Goal: Task Accomplishment & Management: Complete application form

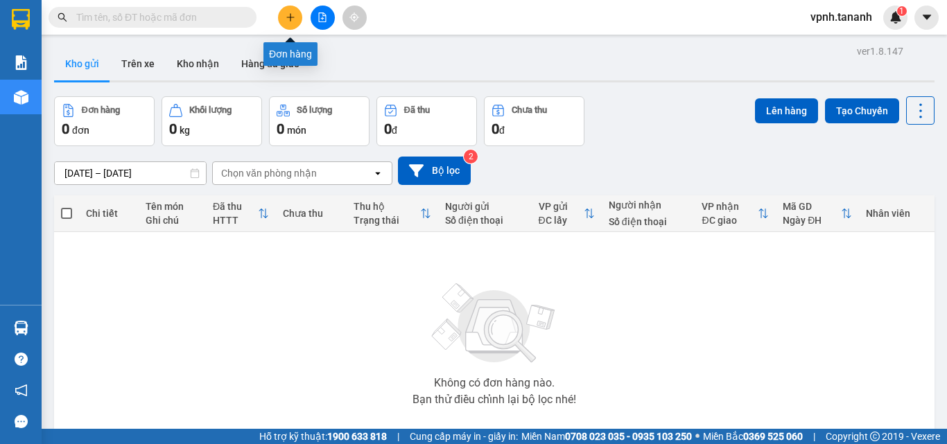
click at [289, 20] on icon "plus" at bounding box center [291, 17] width 10 height 10
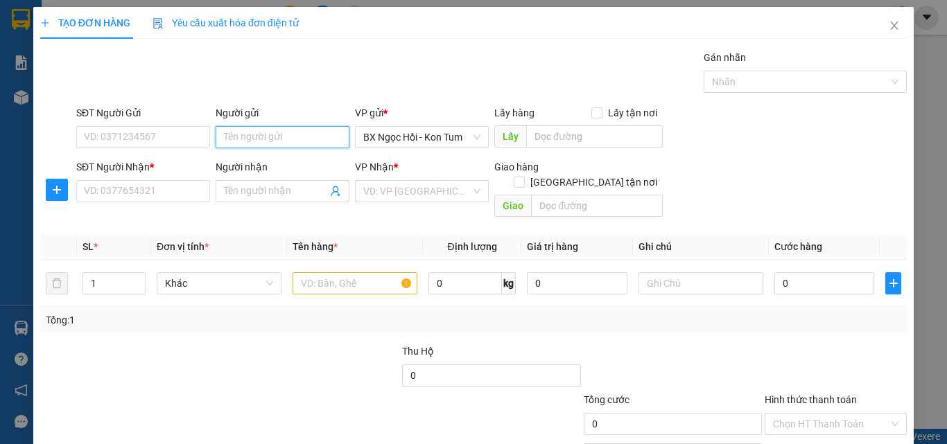
click at [290, 131] on input "Người gửi" at bounding box center [283, 137] width 134 height 22
type input "T"
click at [231, 134] on input "TX PHÁT" at bounding box center [283, 137] width 134 height 22
type input "TN PHÁT"
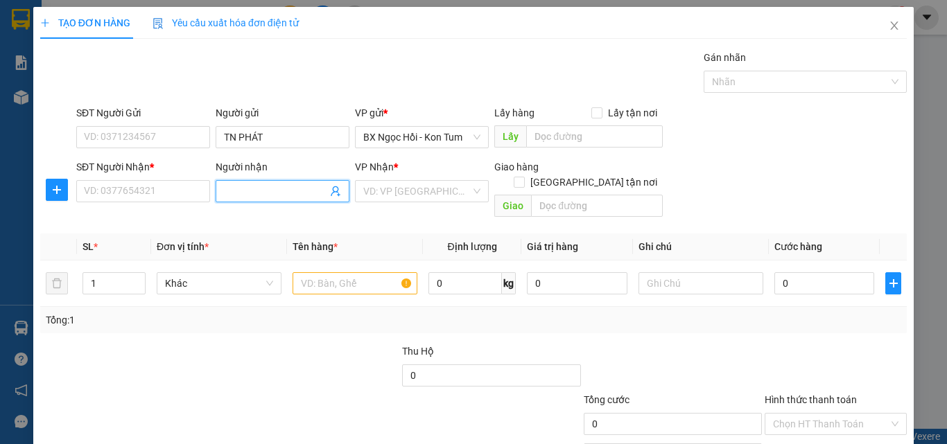
click at [247, 182] on span at bounding box center [283, 191] width 134 height 22
type input "TƯỜNG"
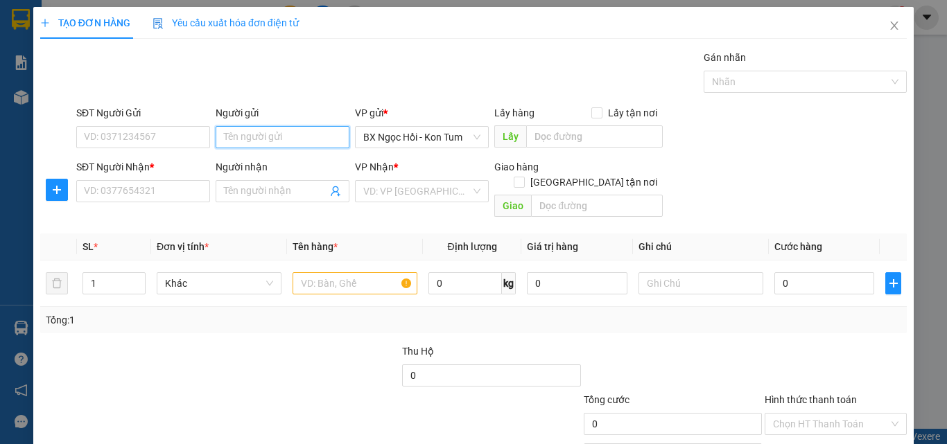
click at [273, 137] on input "Người gửi" at bounding box center [283, 137] width 134 height 22
type input "t"
type input "TN PHÁT"
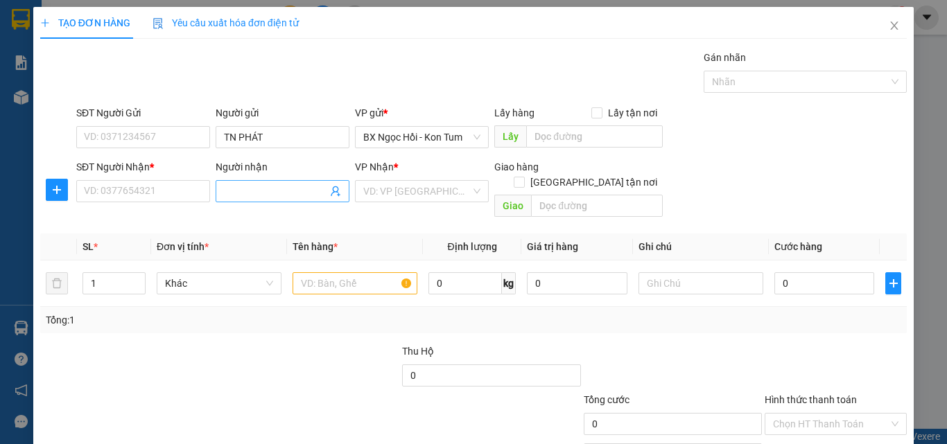
click at [255, 184] on input "Người nhận" at bounding box center [275, 191] width 103 height 15
type input "TƯỜNG"
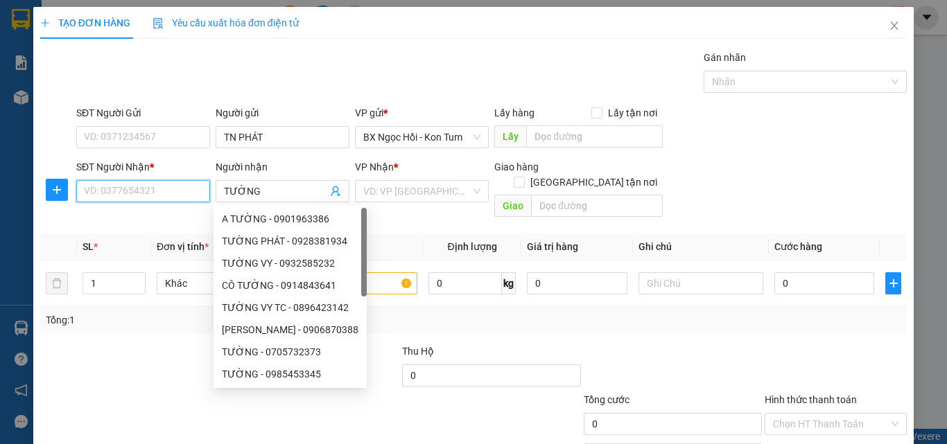
click at [128, 191] on input "SĐT Người Nhận *" at bounding box center [143, 191] width 134 height 22
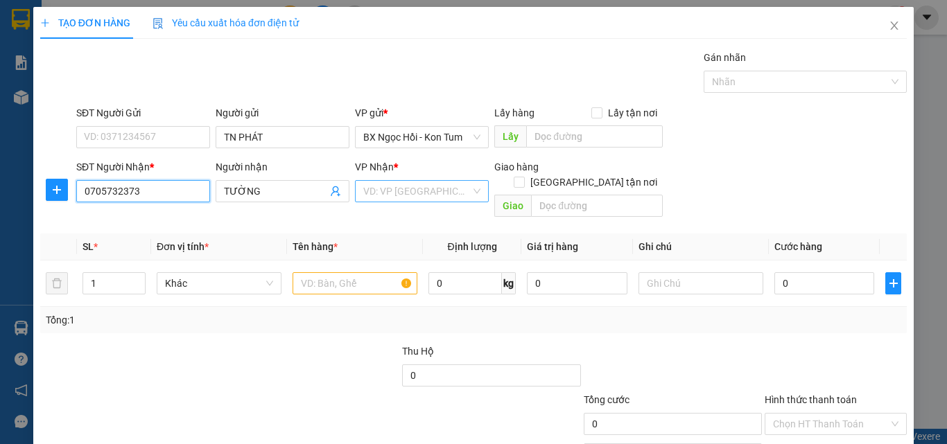
type input "0705732373"
click at [374, 191] on input "search" at bounding box center [416, 191] width 107 height 21
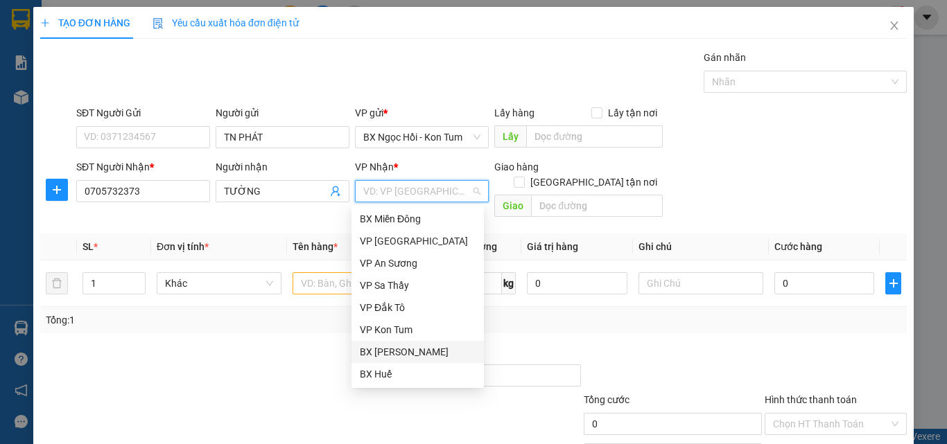
scroll to position [69, 0]
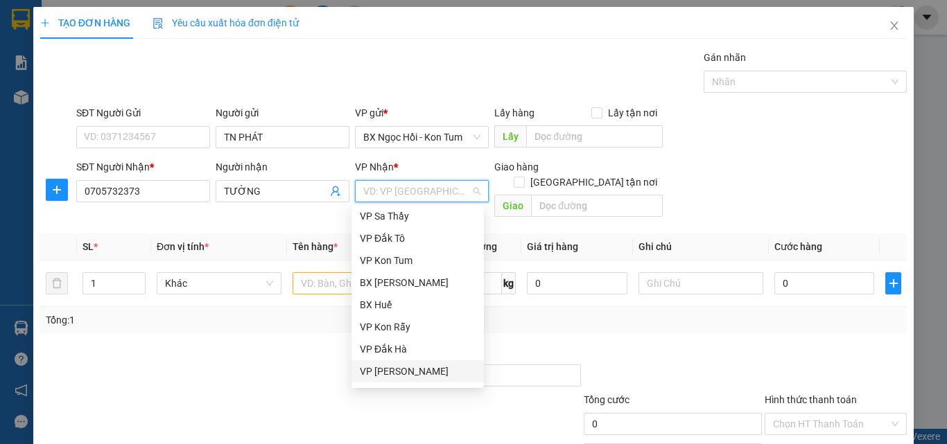
click at [397, 371] on div "VP Thành Thái" at bounding box center [418, 371] width 116 height 15
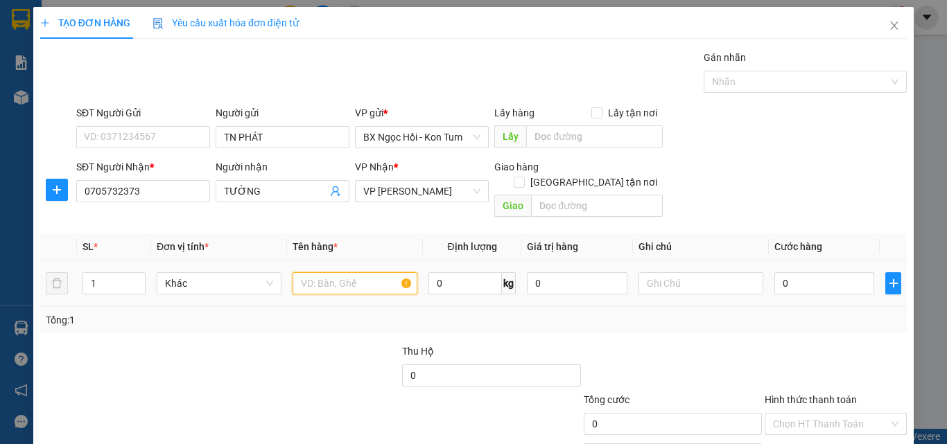
click at [337, 272] on input "text" at bounding box center [355, 283] width 125 height 22
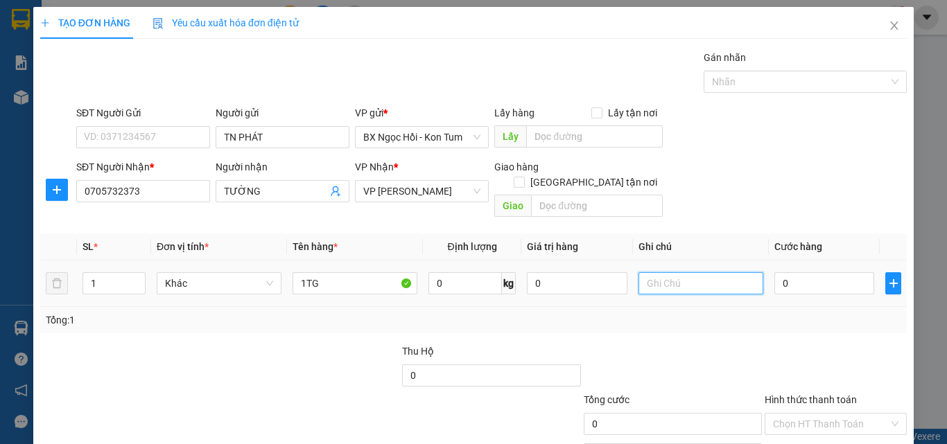
click at [642, 272] on input "text" at bounding box center [701, 283] width 125 height 22
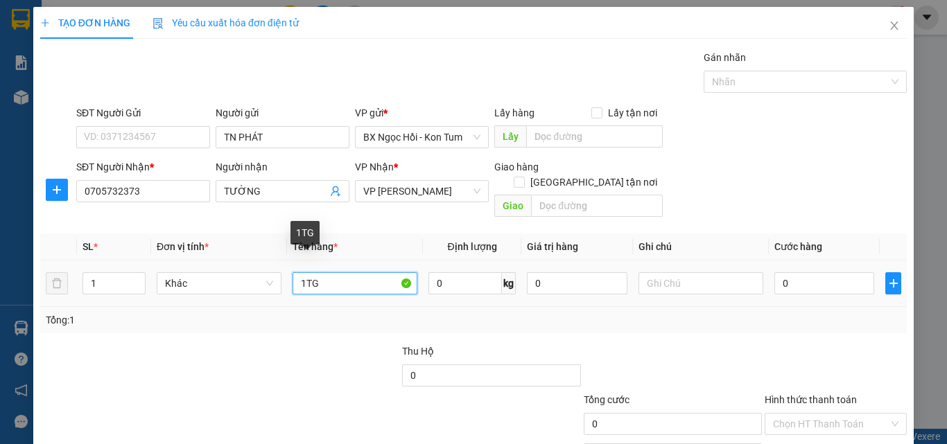
click at [358, 272] on input "1TG" at bounding box center [355, 283] width 125 height 22
type input "1"
type input "K"
type input "LK"
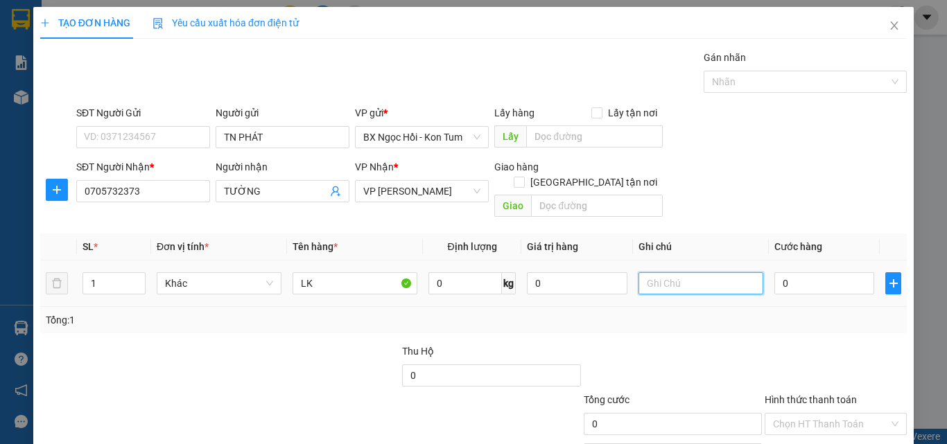
click at [667, 274] on input "text" at bounding box center [701, 283] width 125 height 22
type input "1TG"
click at [794, 272] on input "0" at bounding box center [824, 283] width 100 height 22
type input "05"
type input "5"
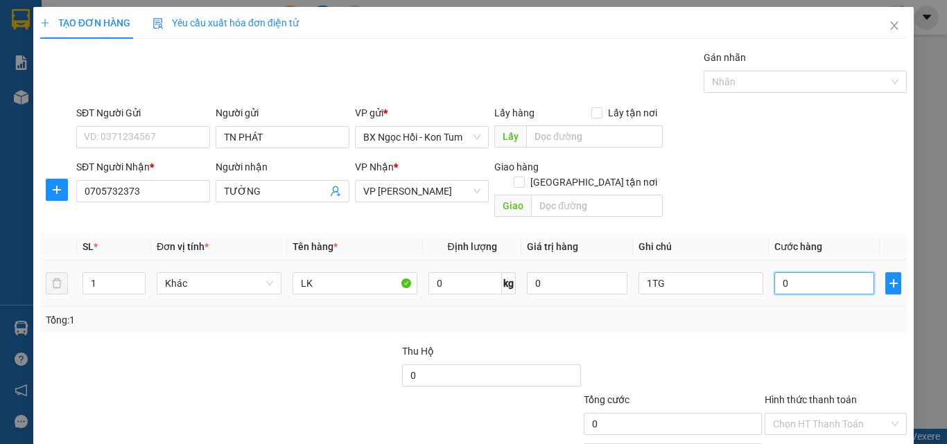
type input "5"
type input "050"
type input "50"
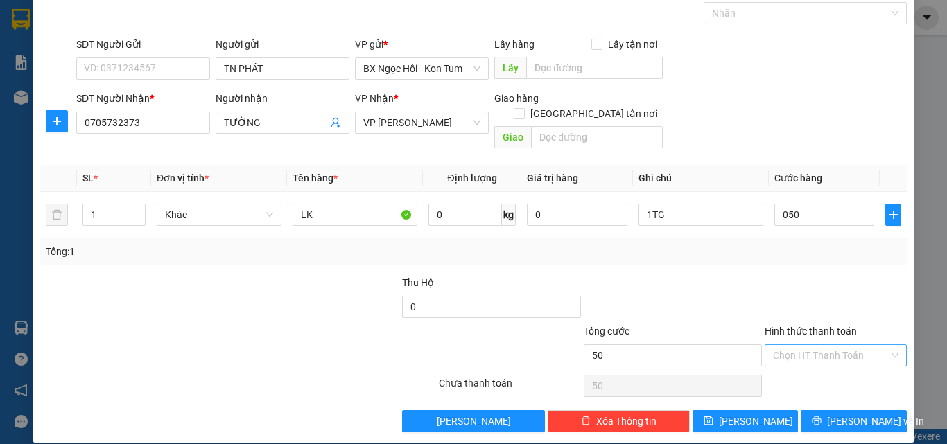
type input "50.000"
click at [798, 345] on input "Hình thức thanh toán" at bounding box center [831, 355] width 116 height 21
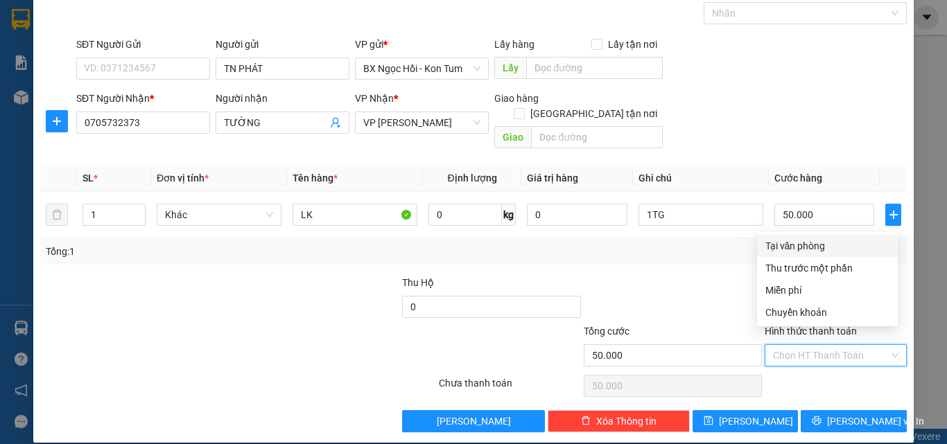
click at [790, 251] on div "Tại văn phòng" at bounding box center [827, 245] width 124 height 15
type input "0"
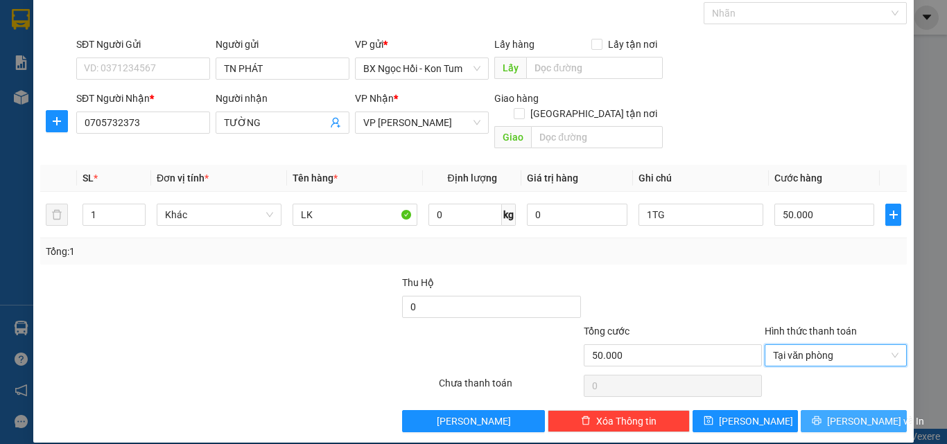
click at [854, 414] on span "[PERSON_NAME] và In" at bounding box center [875, 421] width 97 height 15
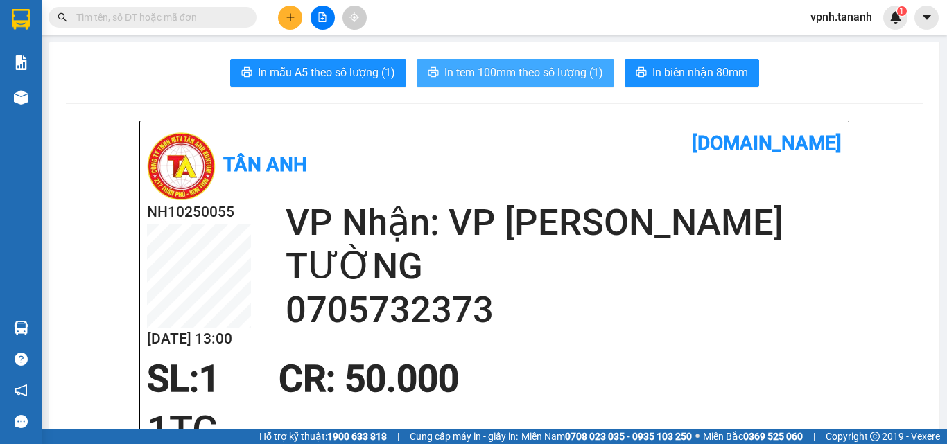
click at [532, 66] on span "In tem 100mm theo số lượng (1)" at bounding box center [523, 72] width 159 height 17
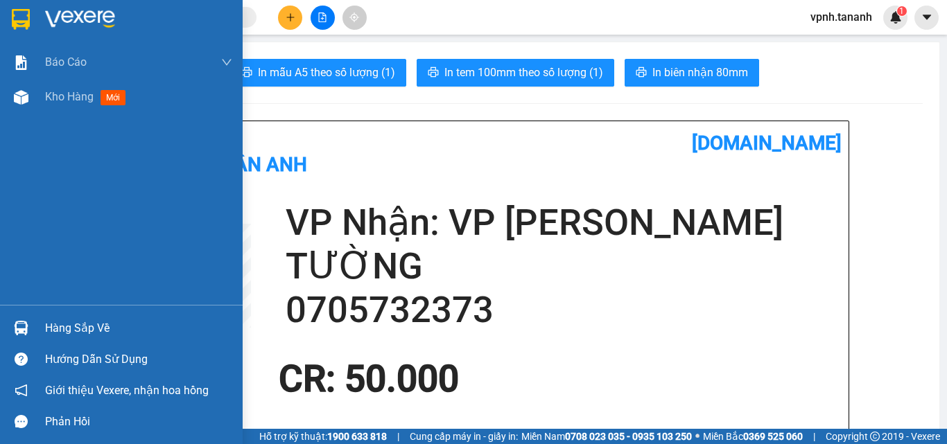
click at [26, 14] on img at bounding box center [21, 19] width 18 height 21
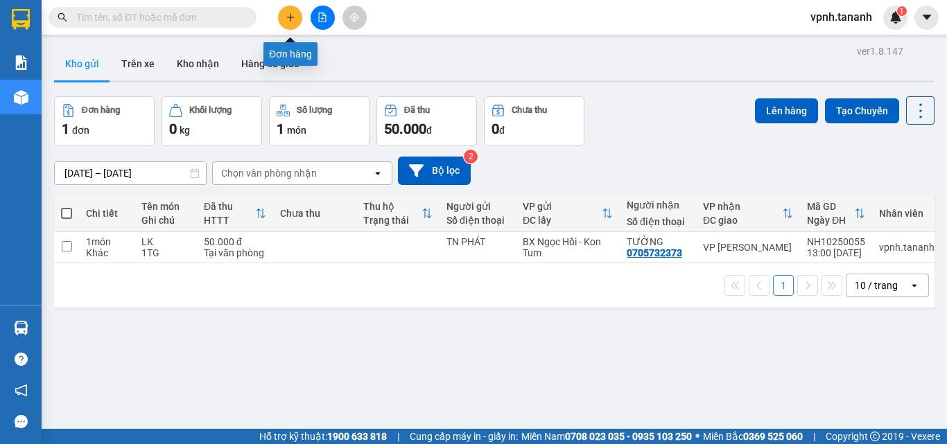
click at [287, 26] on button at bounding box center [290, 18] width 24 height 24
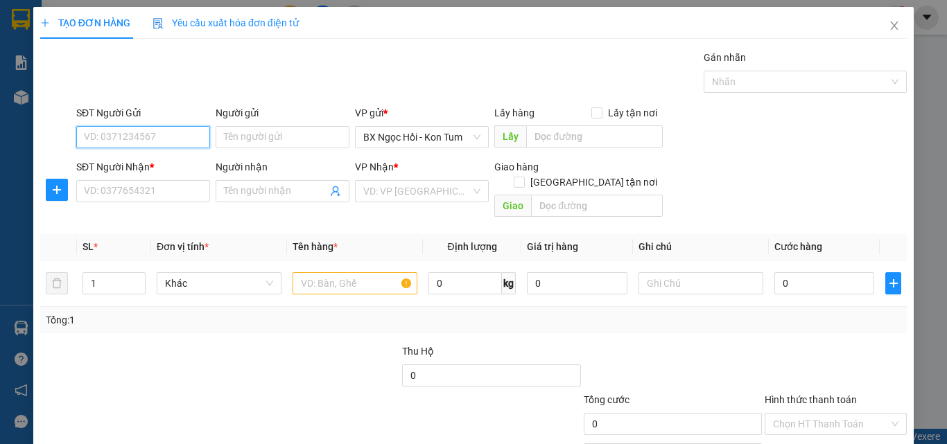
click at [178, 138] on input "SĐT Người Gửi" at bounding box center [143, 137] width 134 height 22
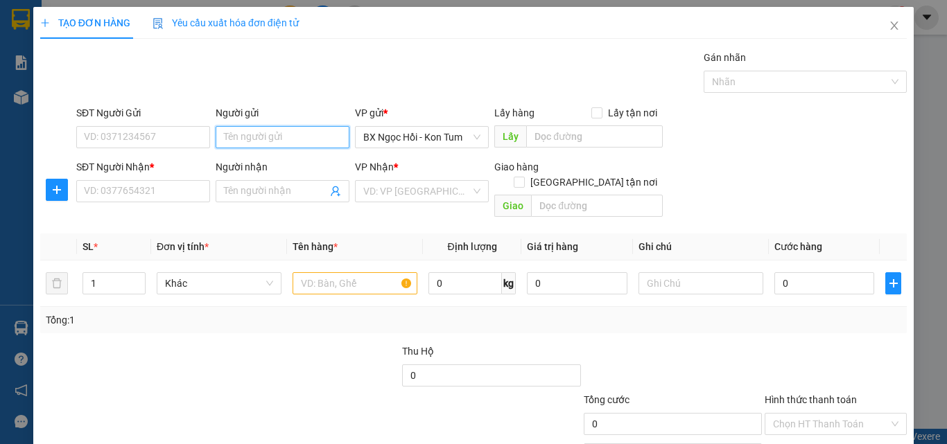
click at [226, 141] on input "Người gửi" at bounding box center [283, 137] width 134 height 22
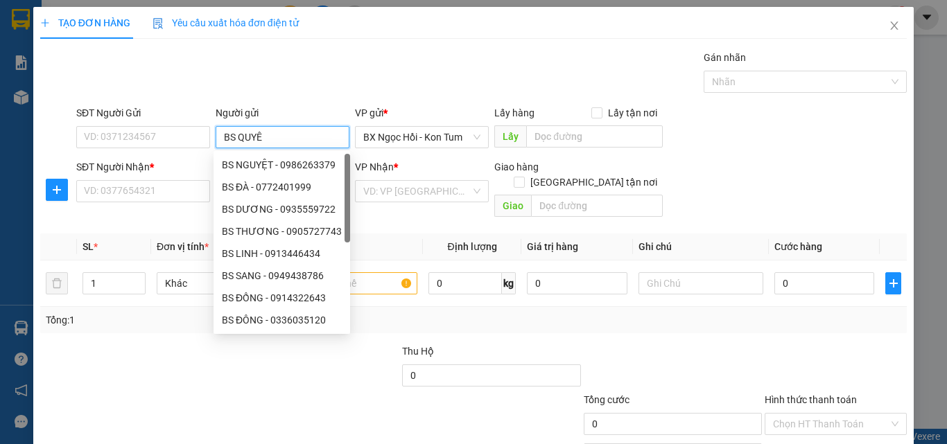
type input "BS QUYÊN"
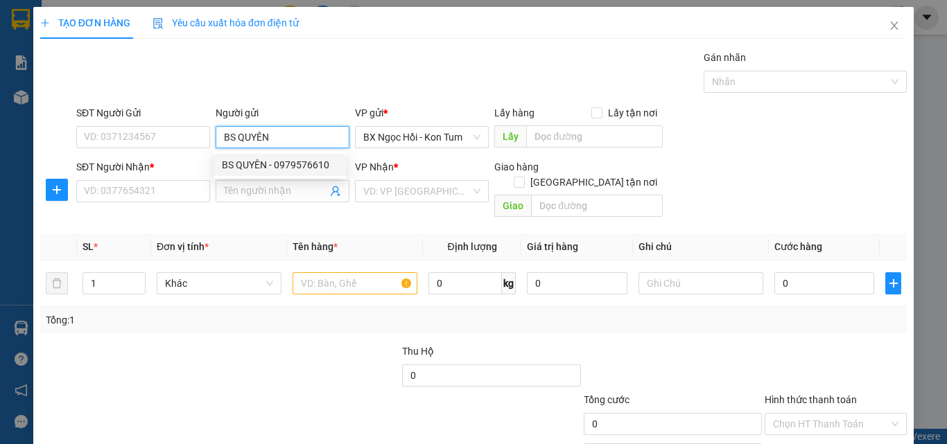
click at [265, 165] on div "BS QUYÊN - 0979576610" at bounding box center [280, 164] width 116 height 15
type input "0979576610"
type input "BS QUYÊN"
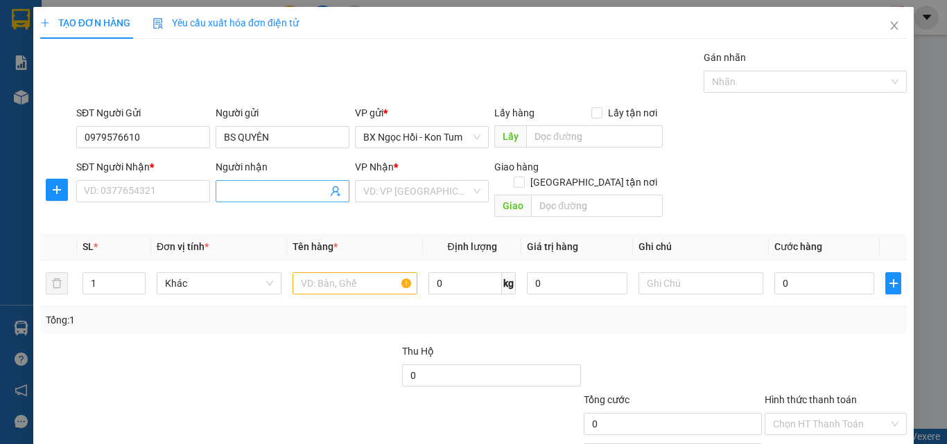
click at [254, 196] on input "Người nhận" at bounding box center [275, 191] width 103 height 15
type input "PX"
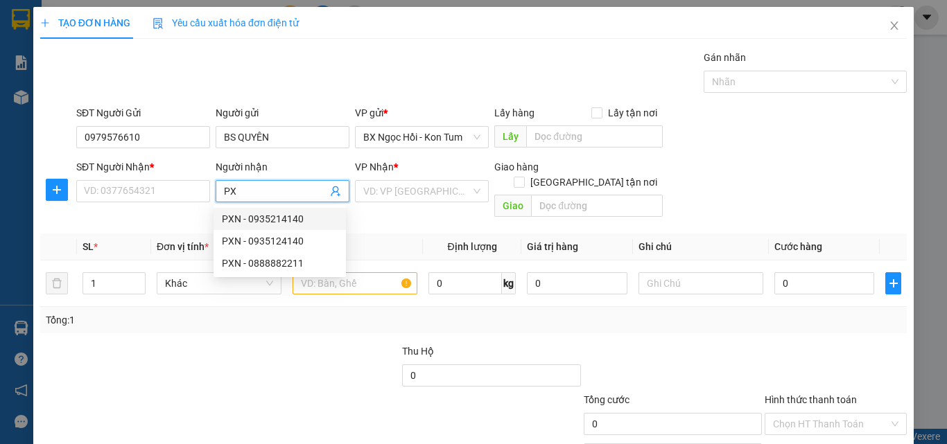
click at [261, 220] on div "PXN - 0935214140" at bounding box center [280, 218] width 116 height 15
type input "0935214140"
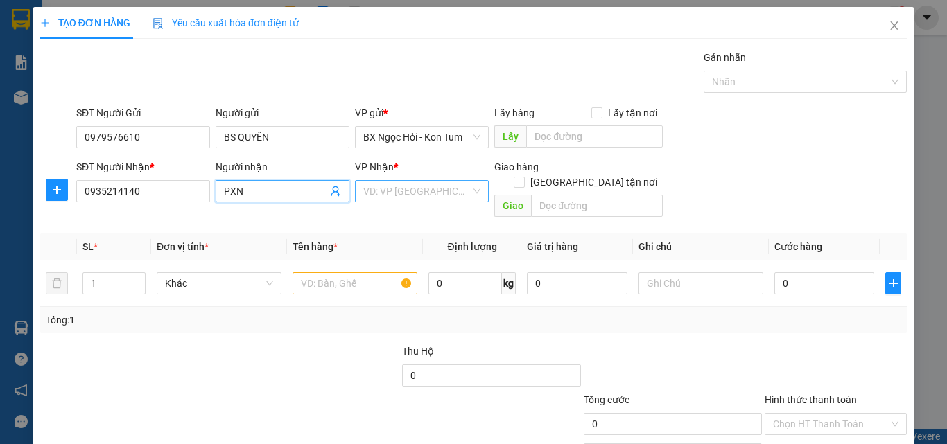
type input "PXN"
click at [442, 188] on input "search" at bounding box center [416, 191] width 107 height 21
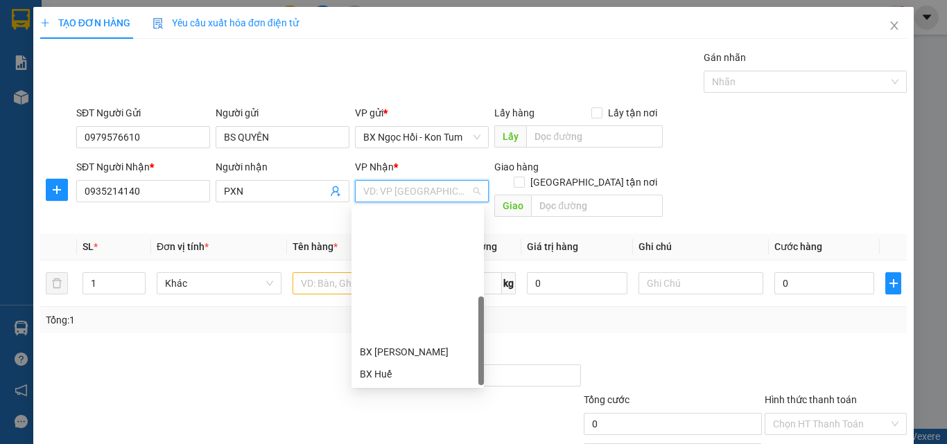
scroll to position [155, 0]
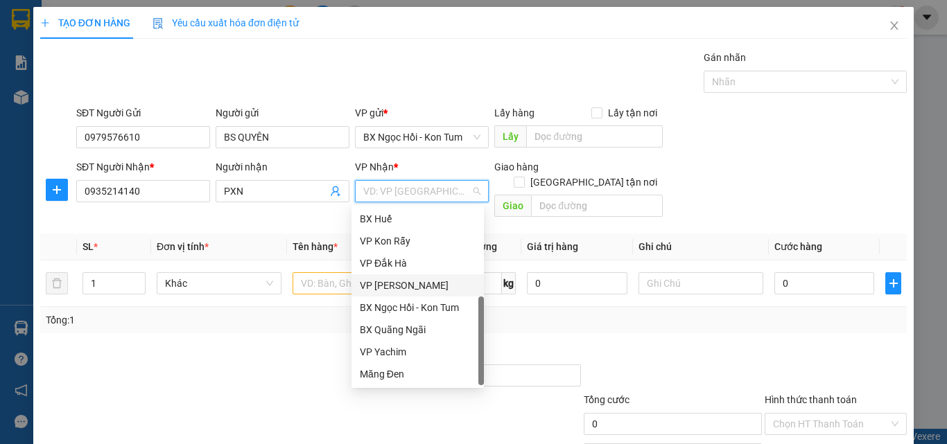
click at [419, 290] on div "VP Thành Thái" at bounding box center [418, 285] width 116 height 15
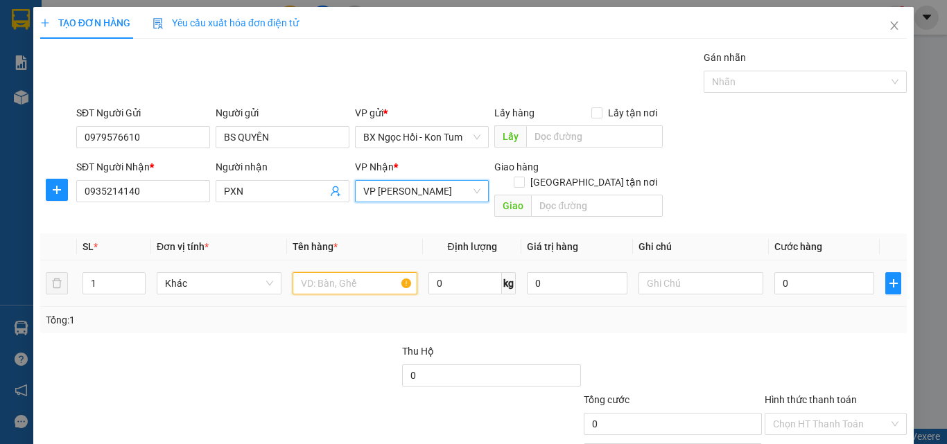
click at [337, 272] on input "text" at bounding box center [355, 283] width 125 height 22
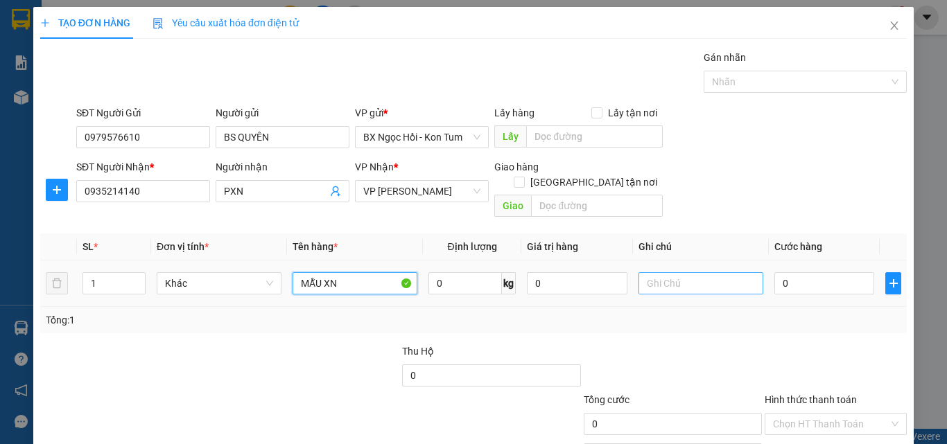
type input "MẪU XN"
click at [639, 272] on input "text" at bounding box center [701, 283] width 125 height 22
type input "1H"
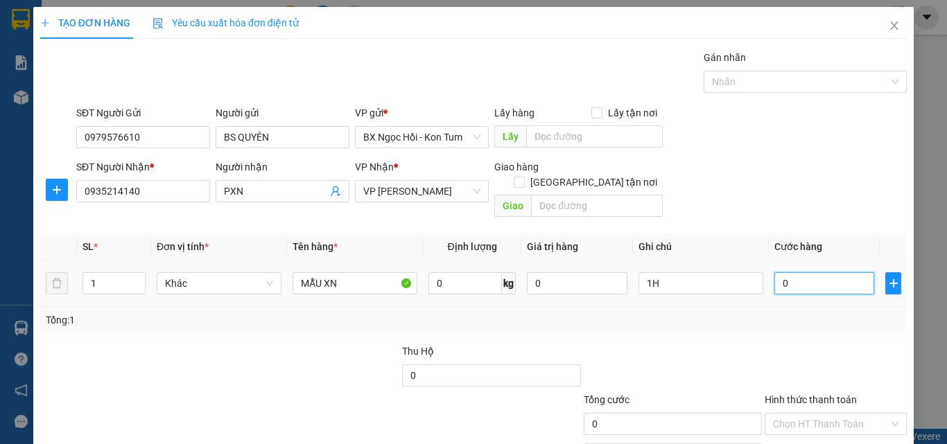
click at [784, 275] on input "0" at bounding box center [824, 283] width 100 height 22
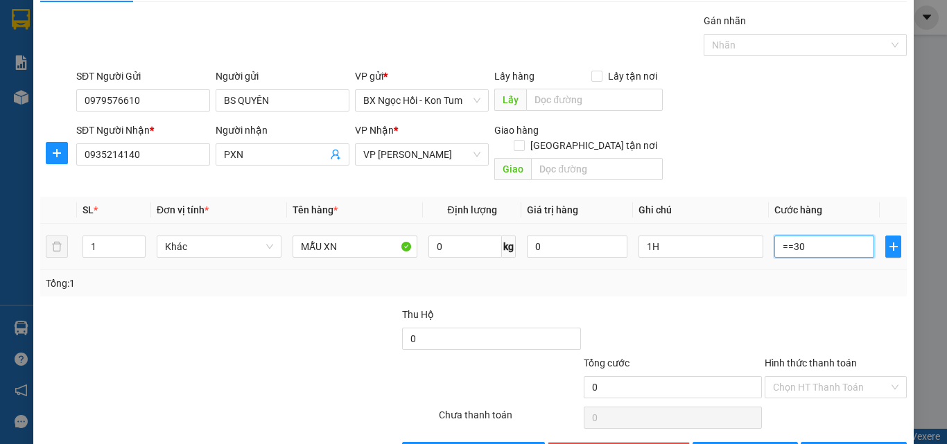
scroll to position [69, 0]
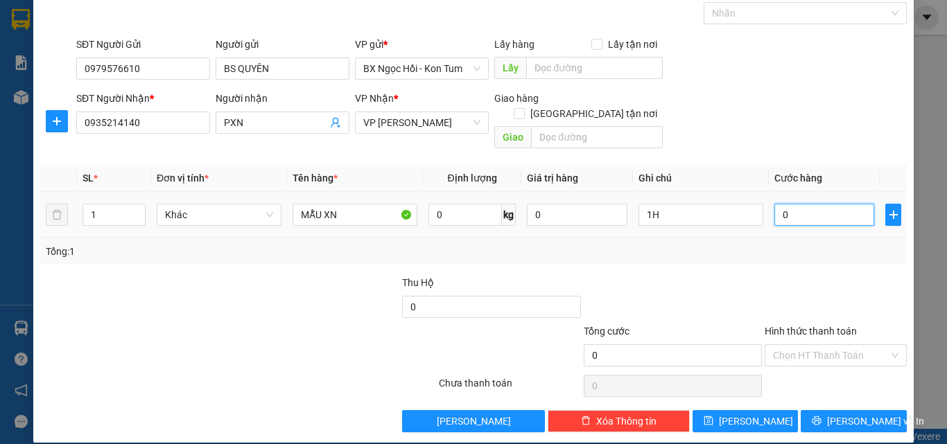
type input "03"
type input "3"
type input "030"
type input "30"
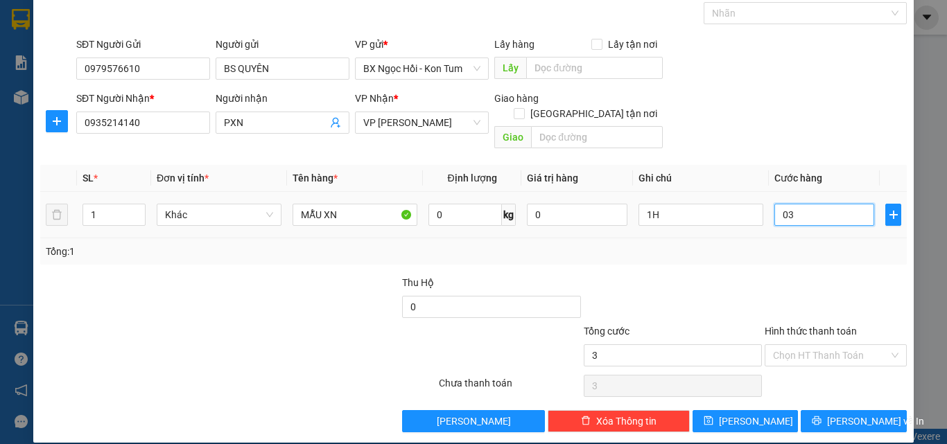
type input "30"
type input "30.000"
click at [805, 348] on input "Hình thức thanh toán" at bounding box center [831, 355] width 116 height 21
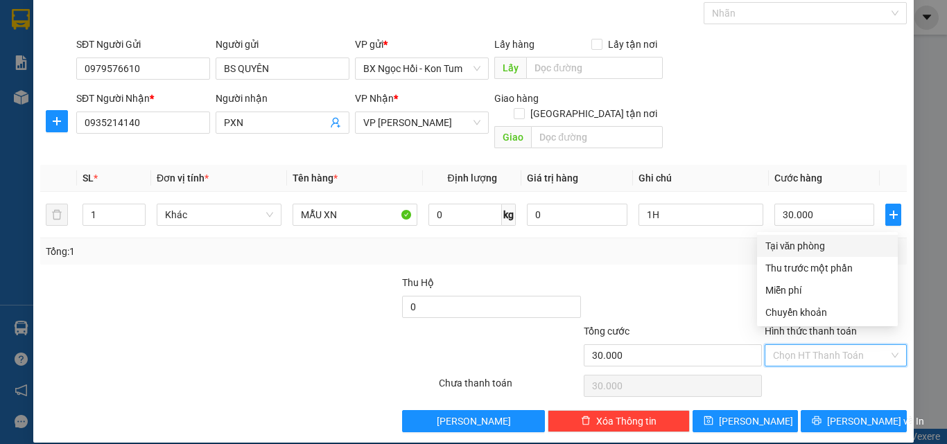
click at [783, 245] on div "Tại văn phòng" at bounding box center [827, 245] width 124 height 15
type input "0"
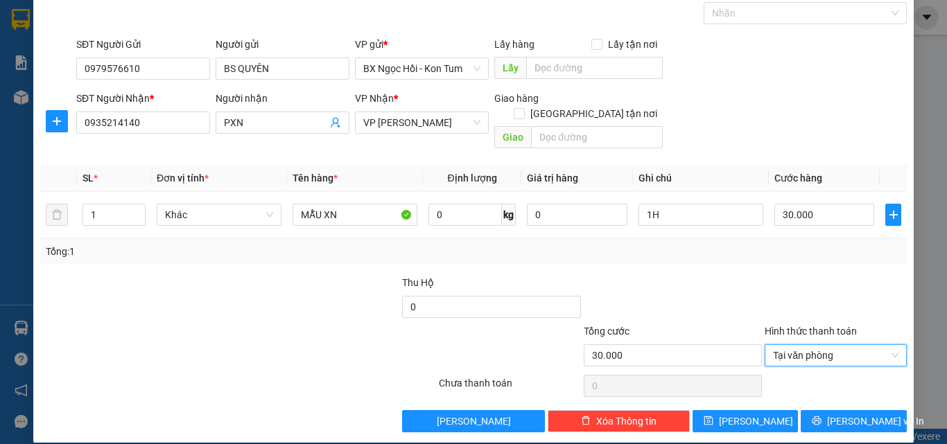
click at [856, 419] on div "TẠO ĐƠN HÀNG Yêu cầu xuất hóa đơn điện tử Transit Pickup Surcharge Ids Transit …" at bounding box center [473, 190] width 880 height 505
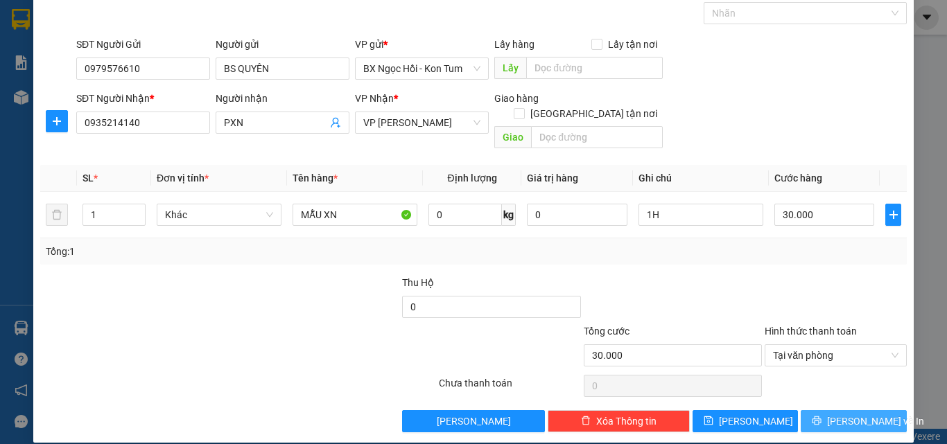
click at [854, 414] on span "[PERSON_NAME] và In" at bounding box center [875, 421] width 97 height 15
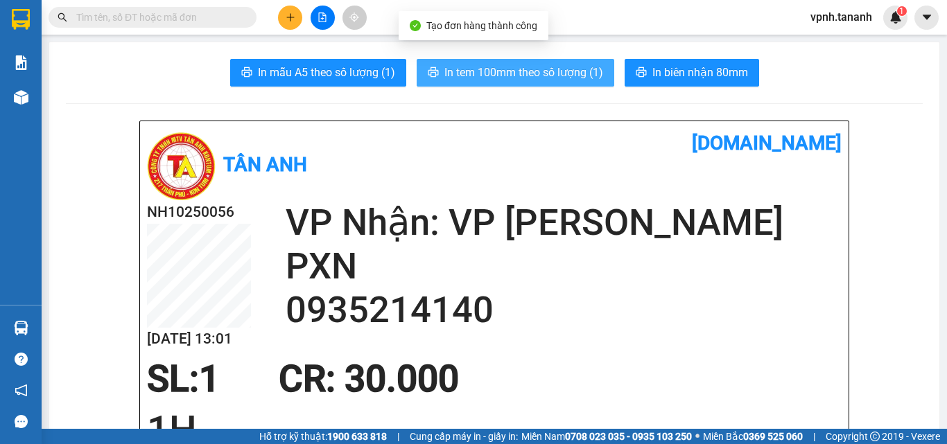
click at [471, 70] on span "In tem 100mm theo số lượng (1)" at bounding box center [523, 72] width 159 height 17
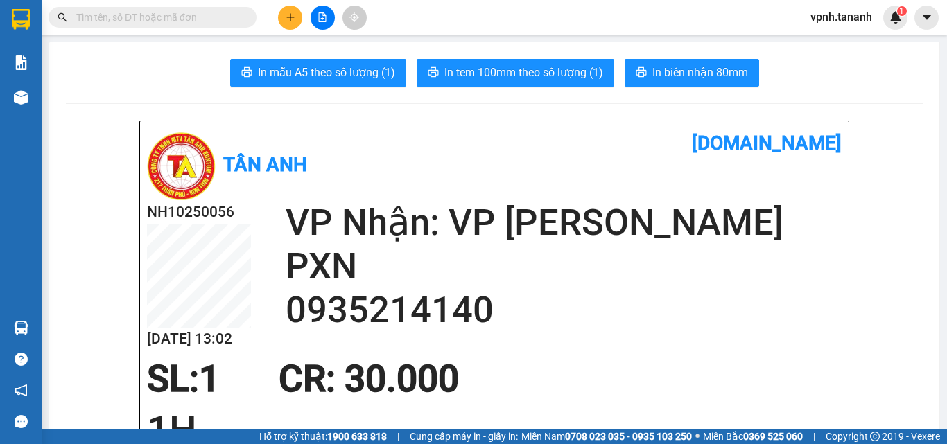
click at [289, 17] on icon "plus" at bounding box center [291, 17] width 10 height 10
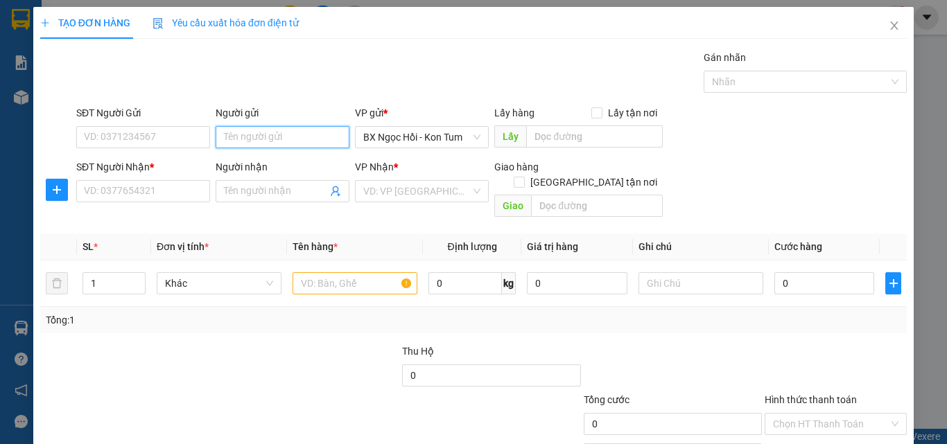
click at [273, 129] on input "Người gửi" at bounding box center [283, 137] width 134 height 22
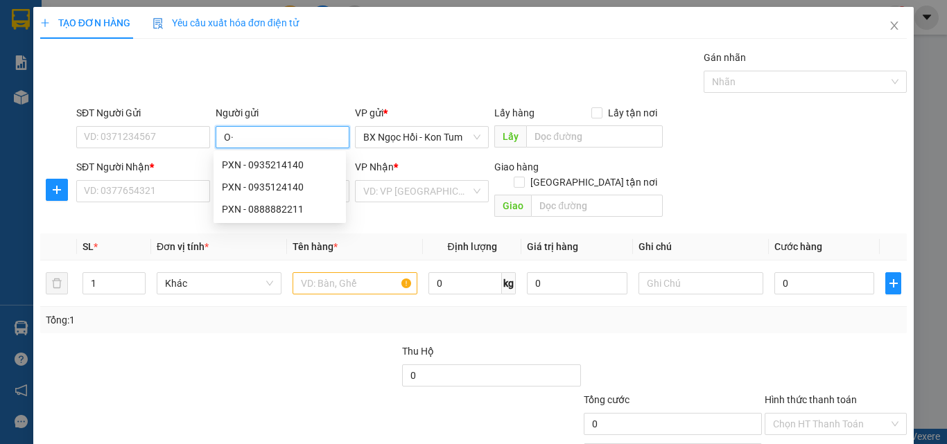
type input "O"
type input "Ó"
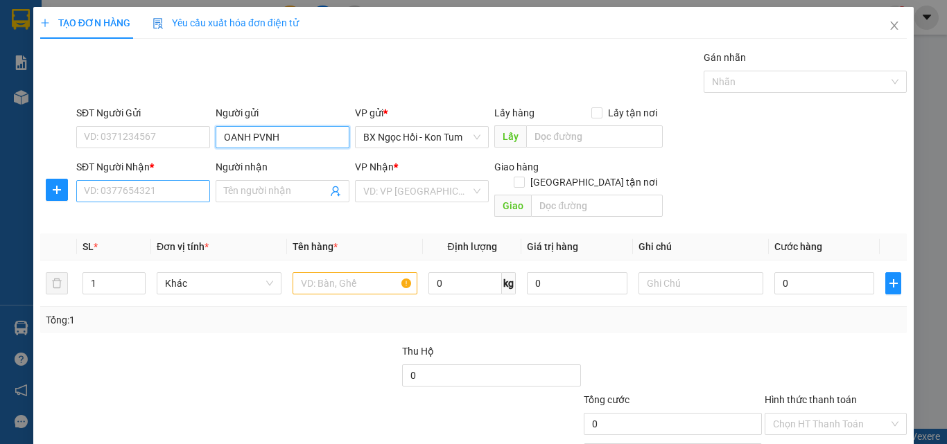
type input "OANH PVNH"
click at [147, 200] on input "SĐT Người Nhận *" at bounding box center [143, 191] width 134 height 22
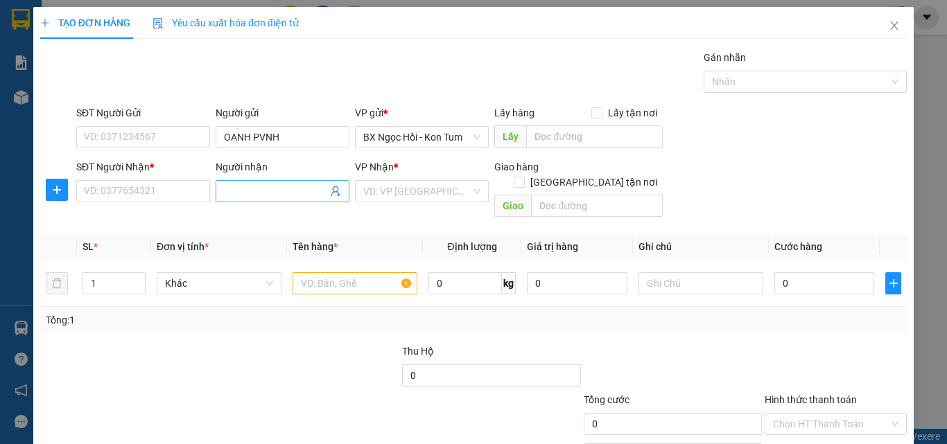
click at [227, 191] on input "Người nhận" at bounding box center [275, 191] width 103 height 15
type input "B"
type input "NỤ"
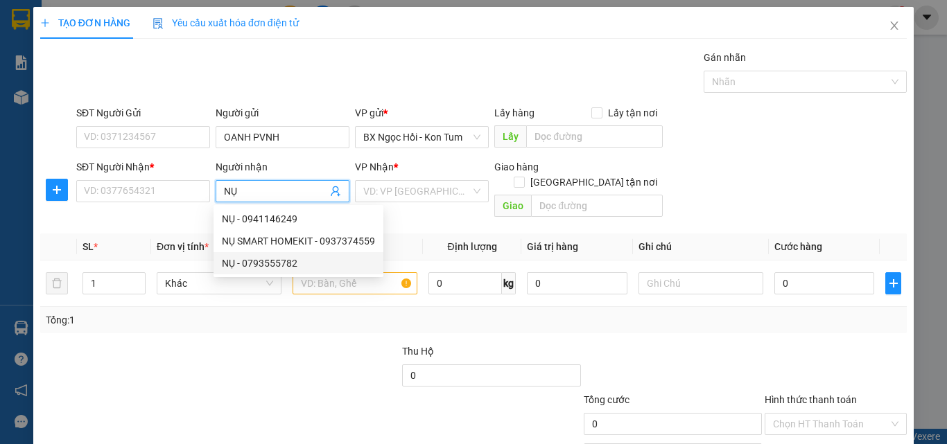
click at [262, 265] on div "NỤ - 0793555782" at bounding box center [298, 263] width 153 height 15
type input "0793555782"
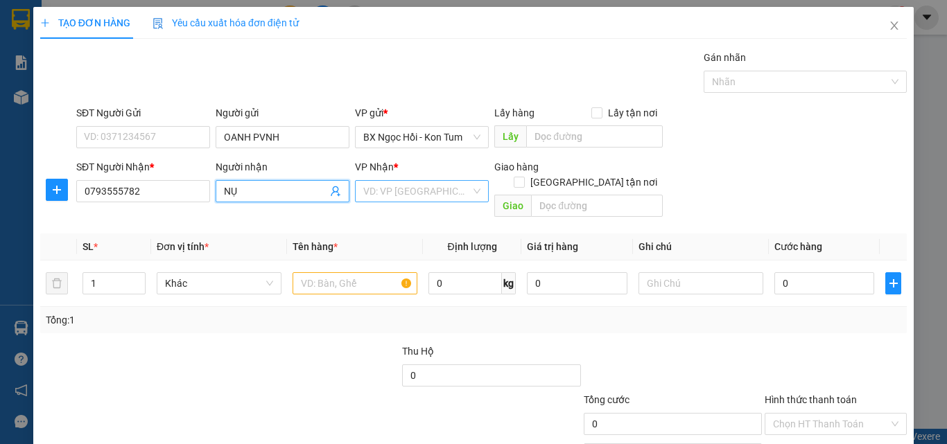
click at [466, 192] on div "VD: VP [GEOGRAPHIC_DATA]" at bounding box center [422, 191] width 134 height 22
type input "NỤ"
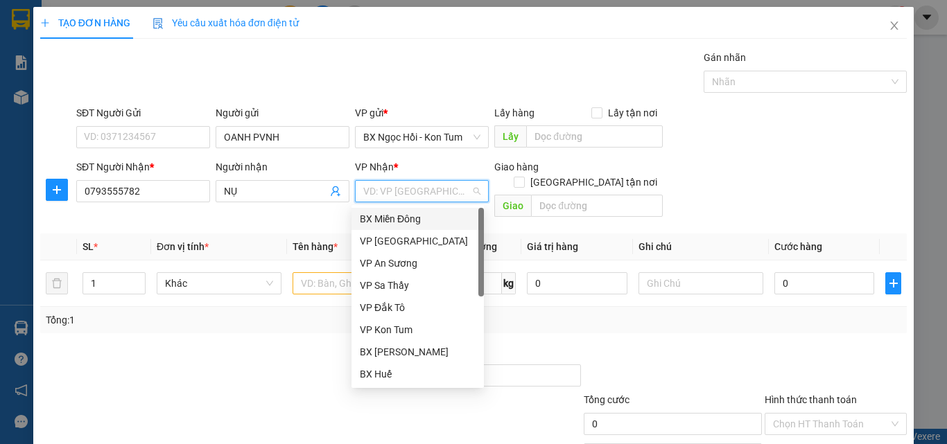
click at [398, 223] on div "BX Miền Đông" at bounding box center [418, 218] width 116 height 15
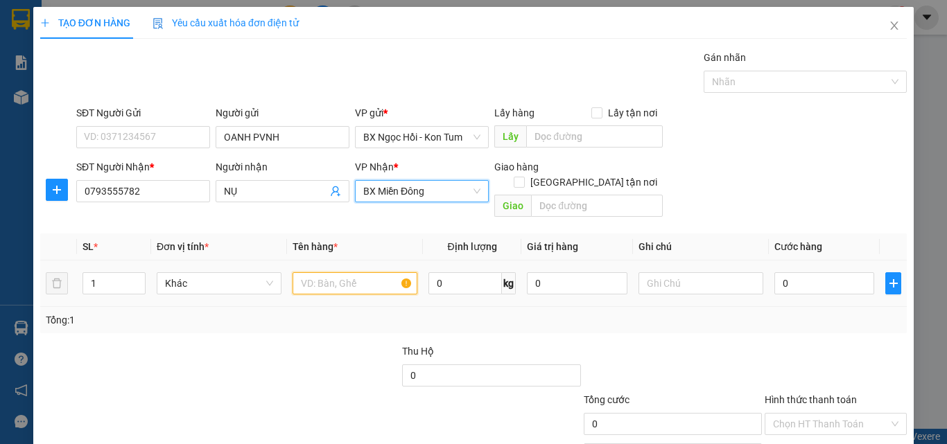
click at [347, 272] on input "text" at bounding box center [355, 283] width 125 height 22
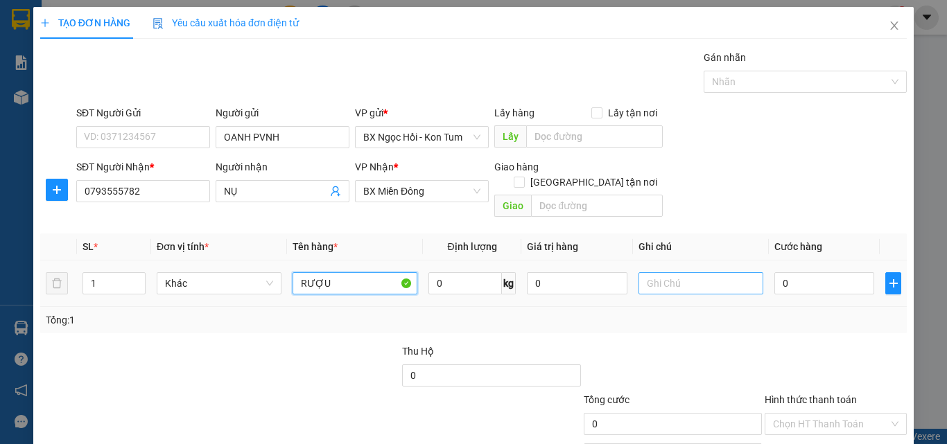
type input "RƯỢU"
click at [693, 272] on input "text" at bounding box center [701, 283] width 125 height 22
type input "2C"
click at [103, 273] on input "1" at bounding box center [114, 283] width 62 height 21
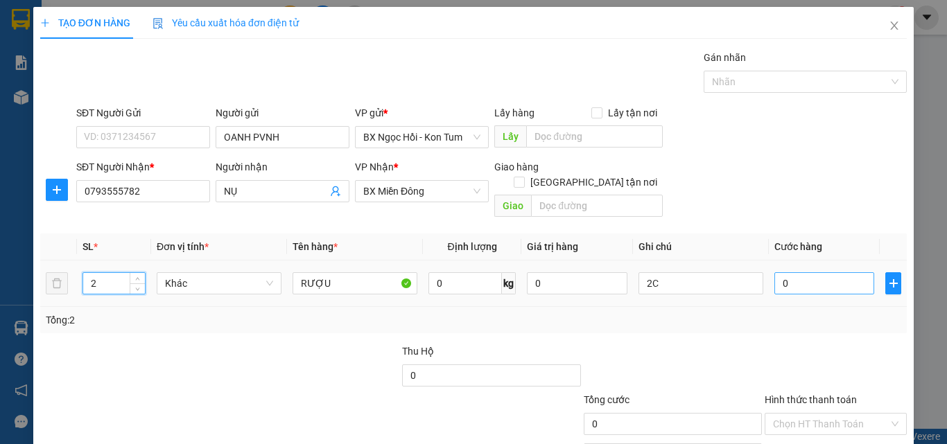
type input "2"
click at [805, 274] on input "0" at bounding box center [824, 283] width 100 height 22
type input "01"
type input "1"
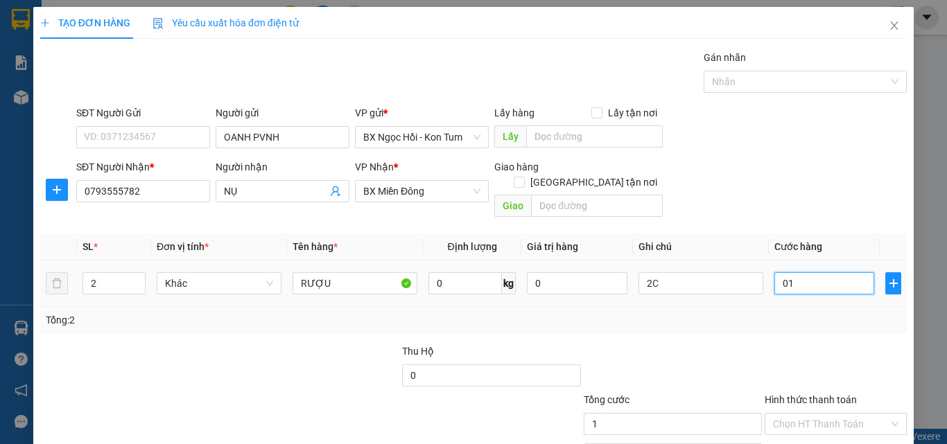
type input "01-"
type input "0"
type input "01"
type input "1"
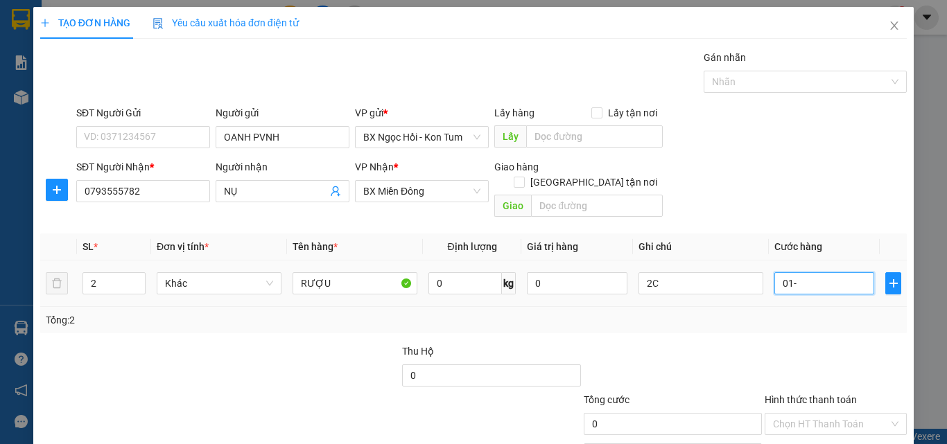
type input "1"
type input "0"
type input "01"
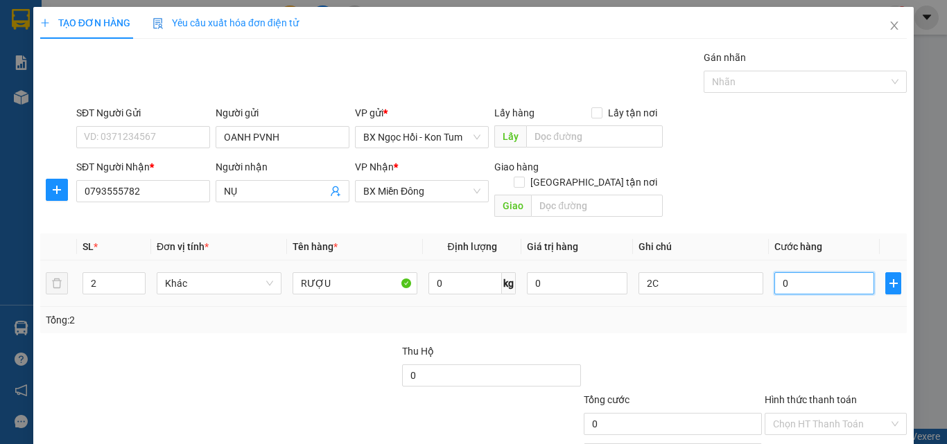
type input "1"
type input "010"
type input "10"
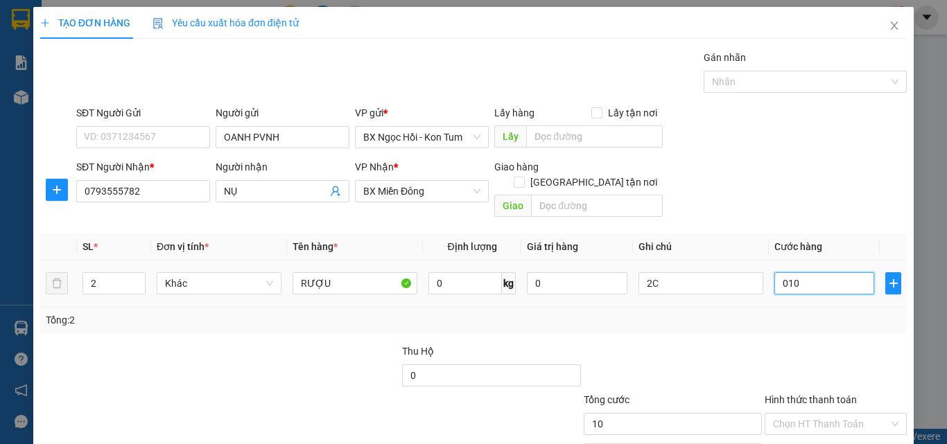
type input "0.100"
type input "100"
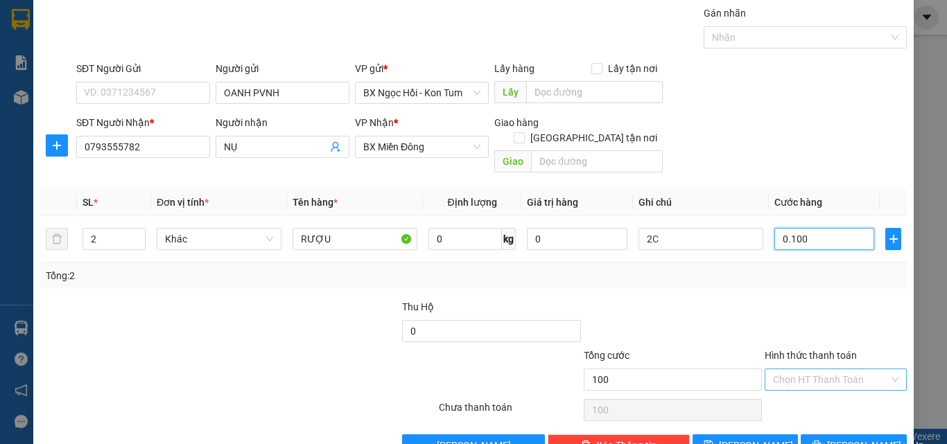
scroll to position [69, 0]
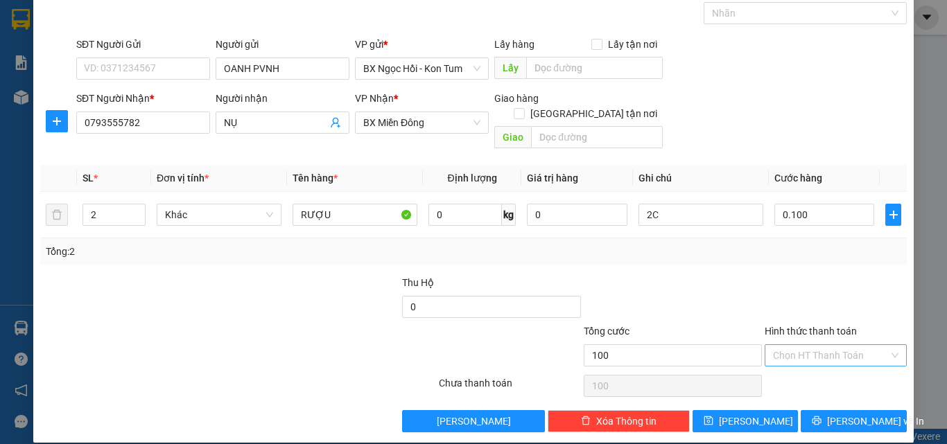
type input "100.000"
click at [776, 345] on input "Hình thức thanh toán" at bounding box center [831, 355] width 116 height 21
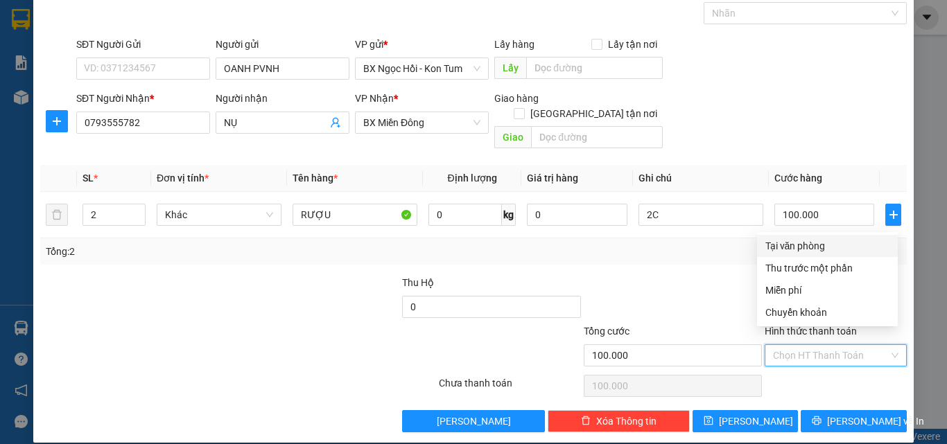
click at [785, 247] on div "Tại văn phòng" at bounding box center [827, 245] width 124 height 15
type input "0"
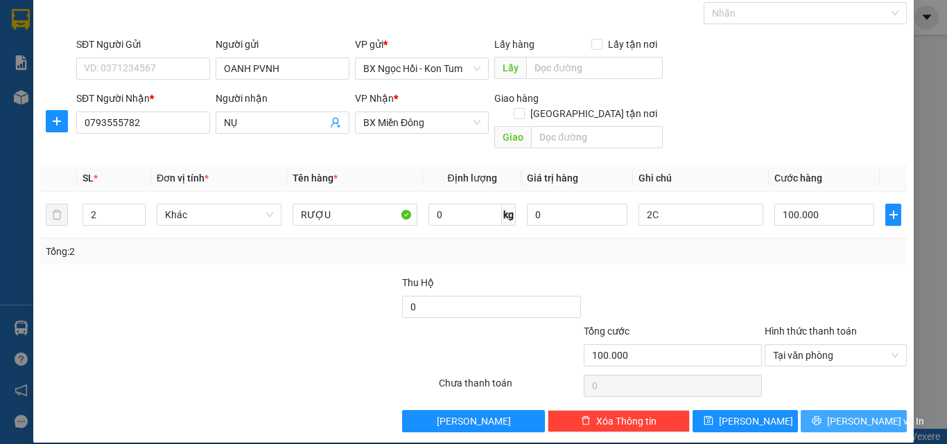
click at [822, 416] on icon "printer" at bounding box center [817, 421] width 10 height 10
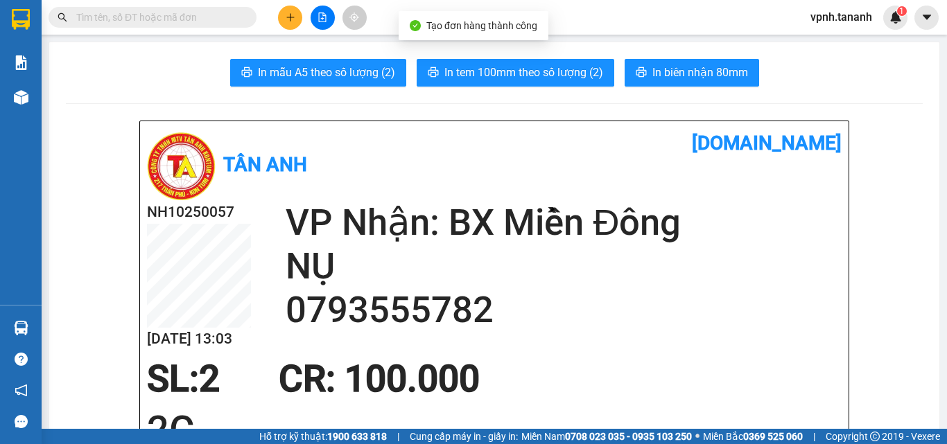
drag, startPoint x: 493, startPoint y: 76, endPoint x: 484, endPoint y: 71, distance: 10.2
click at [494, 76] on span "In tem 100mm theo số lượng (2)" at bounding box center [523, 72] width 159 height 17
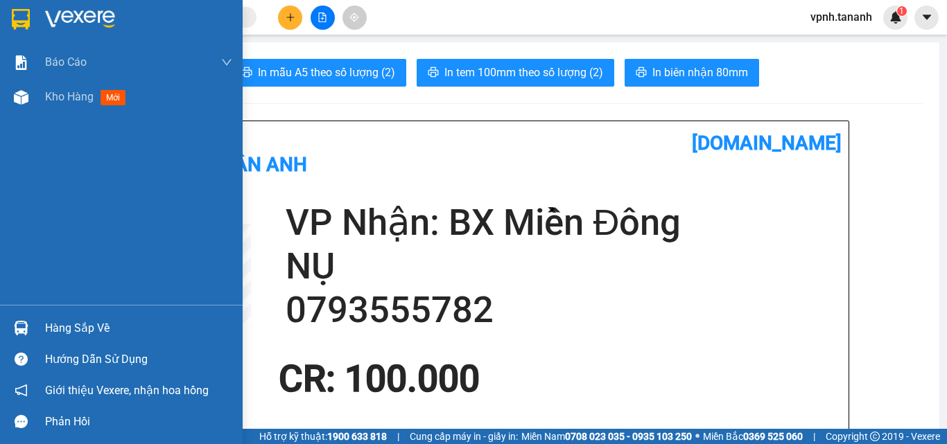
click at [15, 14] on img at bounding box center [21, 19] width 18 height 21
